Goal: Information Seeking & Learning: Learn about a topic

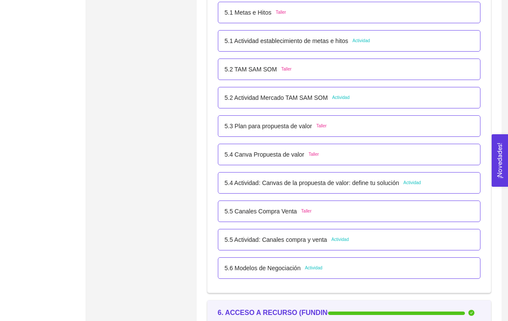
scroll to position [1703, 0]
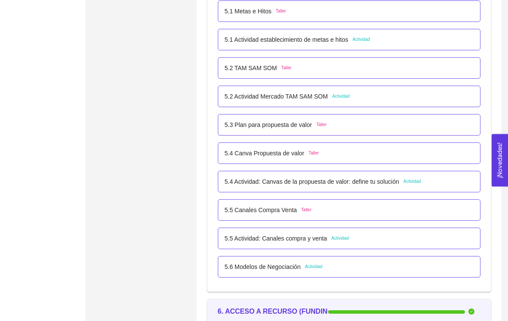
click at [389, 186] on p "5.4 Actividad: Canvas de la propuesta de valor: define tu solución" at bounding box center [312, 181] width 174 height 9
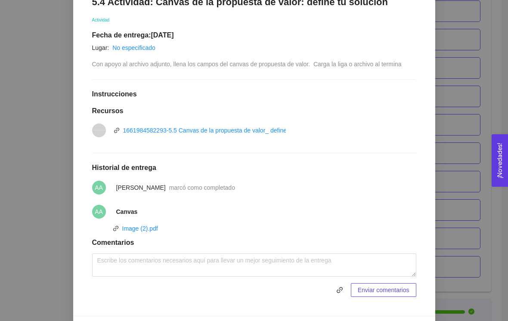
scroll to position [156, 0]
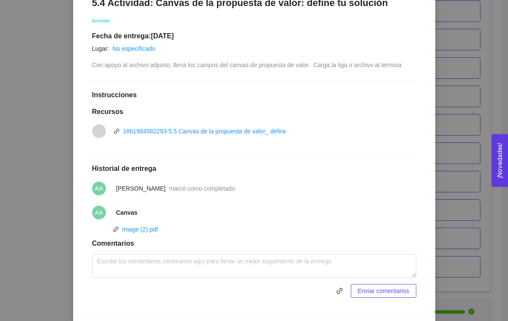
click at [464, 148] on div "5. PROBACIÓN DE COMPRA El emprendedor validará el mercado Asignado por [PERSON_…" at bounding box center [254, 160] width 508 height 321
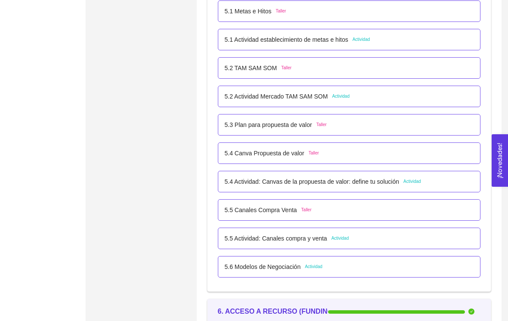
scroll to position [0, 0]
click at [312, 240] on p "5.5 Actividad: Canales compra y venta" at bounding box center [276, 238] width 103 height 9
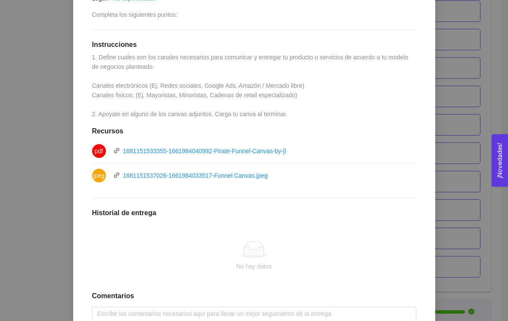
scroll to position [196, 0]
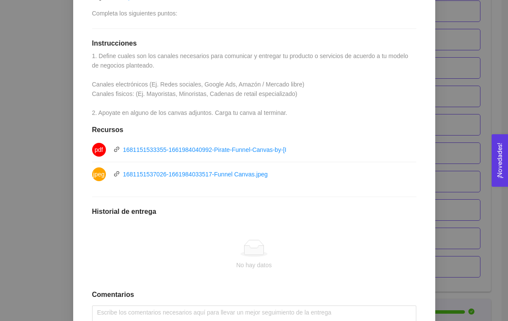
click at [249, 174] on link "1681151537026-1661984033517-Funnel Canvas.jpeg" at bounding box center [195, 174] width 145 height 7
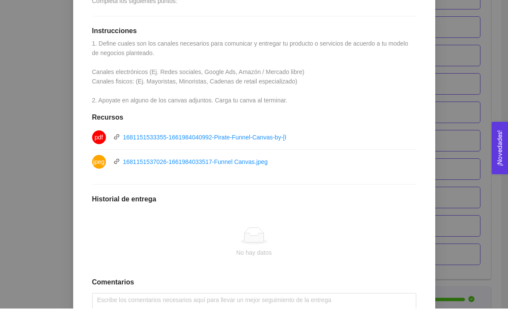
scroll to position [1717, 0]
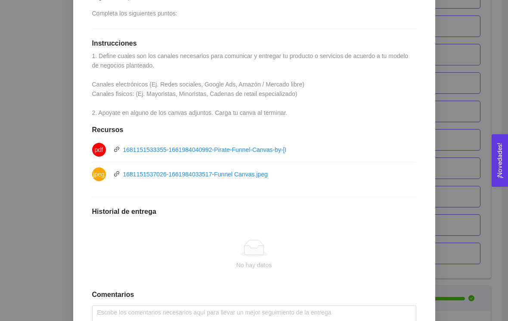
click at [476, 142] on div "5. PROBACIÓN DE COMPRA El emprendedor validará el mercado Asignado por [PERSON_…" at bounding box center [254, 160] width 508 height 321
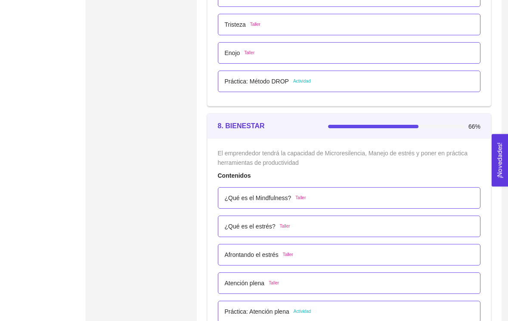
scroll to position [2530, 0]
click at [250, 74] on div "Práctica: Método DROP Actividad" at bounding box center [349, 82] width 263 height 22
click at [269, 83] on p "Práctica: Método DROP" at bounding box center [257, 81] width 64 height 9
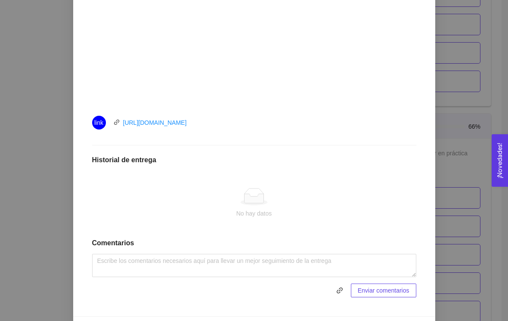
click at [467, 177] on div "7. DESARROLLO PERSONAL El emprendedor desarrollará habilidades de Autoconocimie…" at bounding box center [254, 160] width 508 height 321
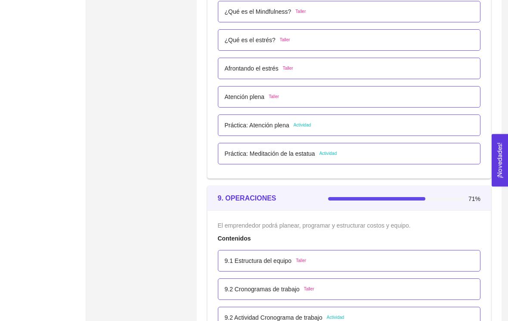
scroll to position [2711, 0]
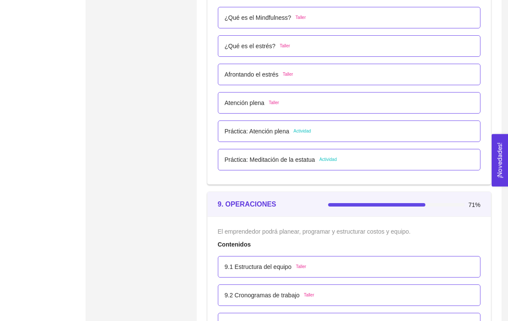
click at [285, 130] on p "Práctica: Atención plena" at bounding box center [257, 131] width 65 height 9
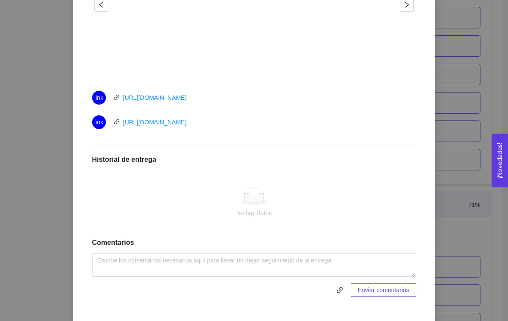
scroll to position [365, 0]
click at [43, 224] on div "8. BIENESTAR El emprendedor tendrá la capacidad de Microresilencia, Manejo de e…" at bounding box center [254, 160] width 508 height 321
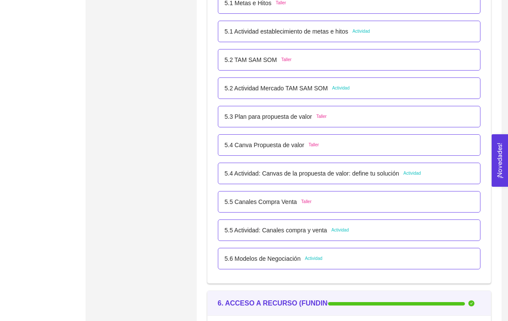
scroll to position [1708, 0]
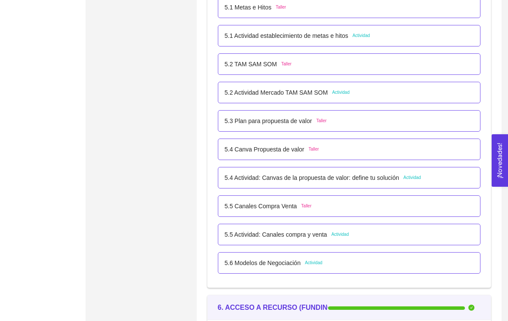
click at [290, 204] on p "5.5 Canales Compra Venta" at bounding box center [261, 206] width 72 height 9
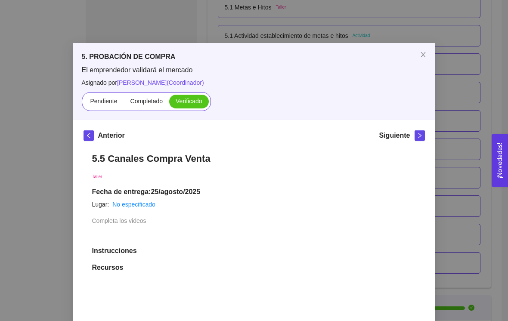
click at [423, 63] on span "Close" at bounding box center [423, 55] width 24 height 24
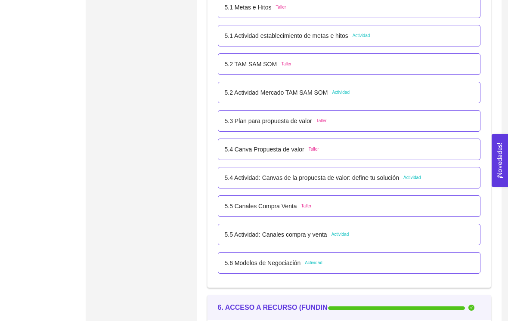
click at [303, 233] on p "5.5 Actividad: Canales compra y venta" at bounding box center [276, 234] width 103 height 9
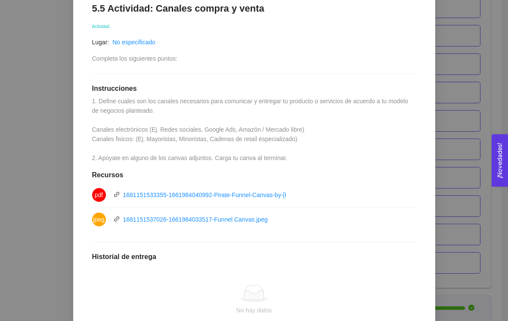
scroll to position [159, 0]
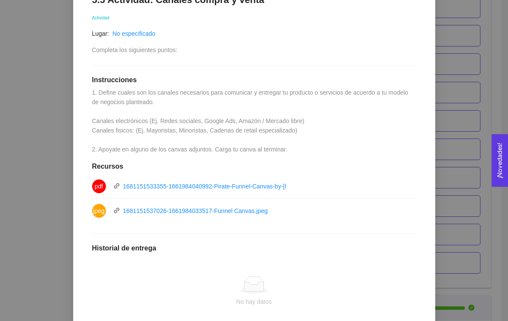
click at [462, 227] on div "5. PROBACIÓN DE COMPRA El emprendedor validará el mercado Asignado por [PERSON_…" at bounding box center [254, 160] width 508 height 321
